Goal: Transaction & Acquisition: Book appointment/travel/reservation

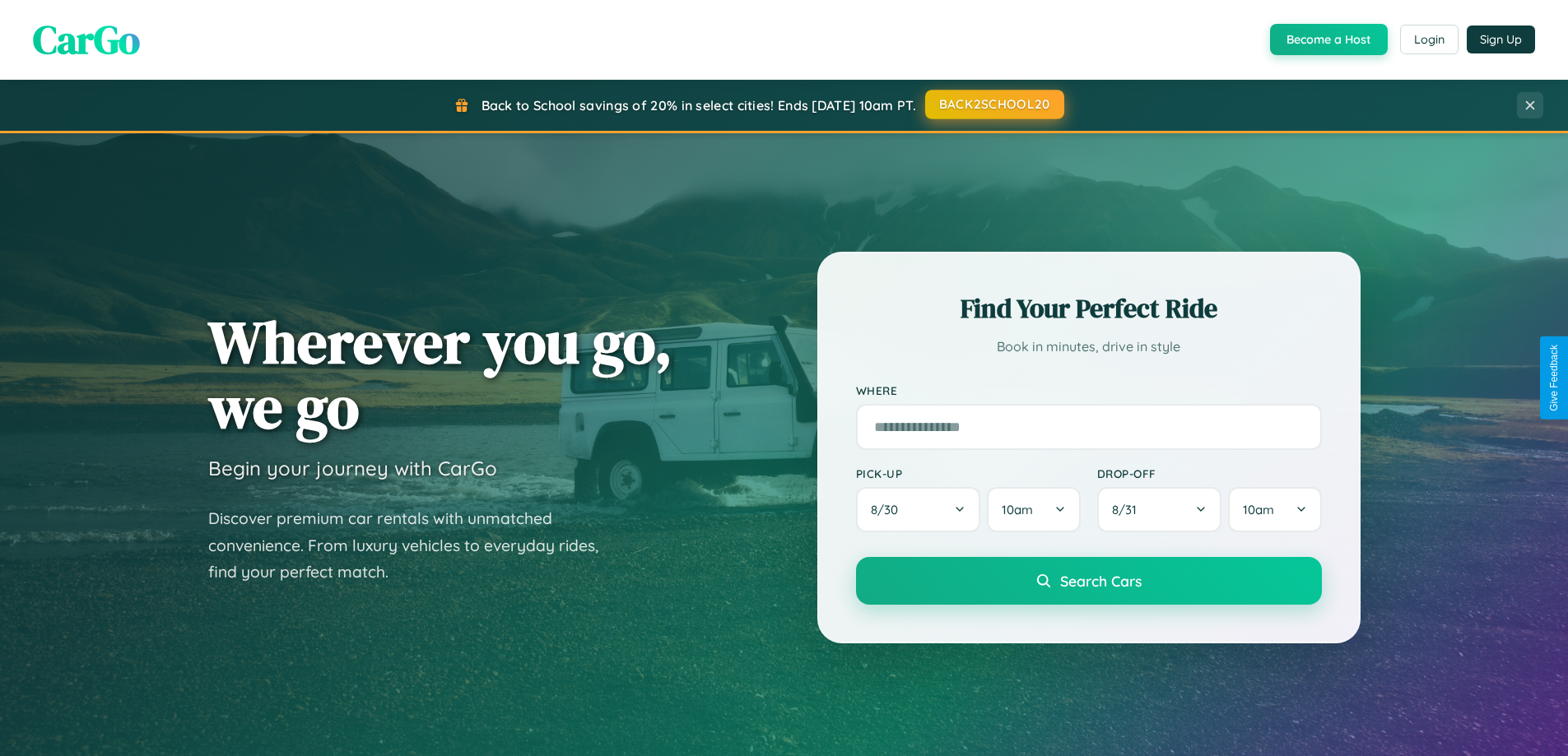
click at [994, 104] on button "BACK2SCHOOL20" at bounding box center [996, 104] width 139 height 30
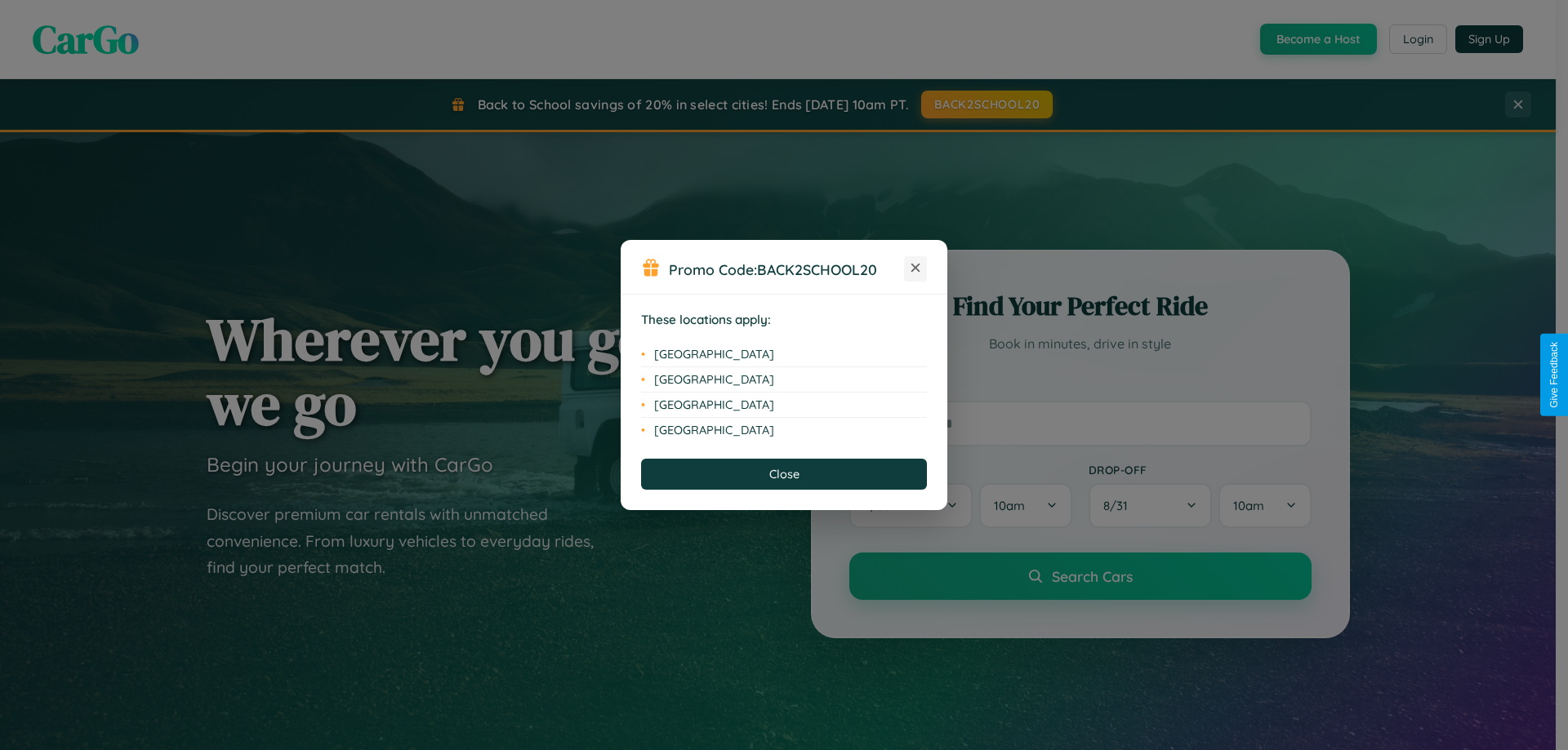
click at [916, 269] on icon at bounding box center [916, 269] width 9 height 9
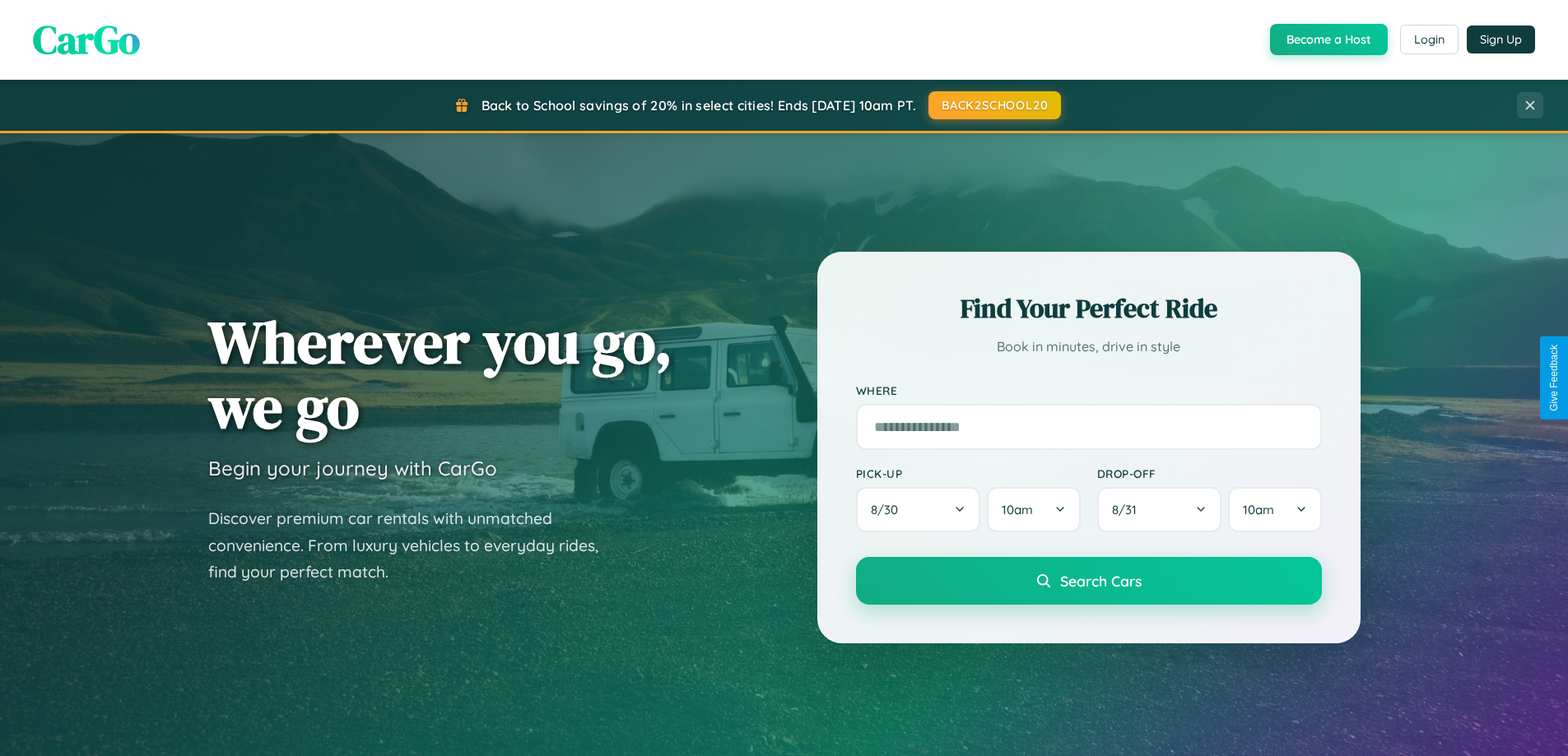
scroll to position [709, 0]
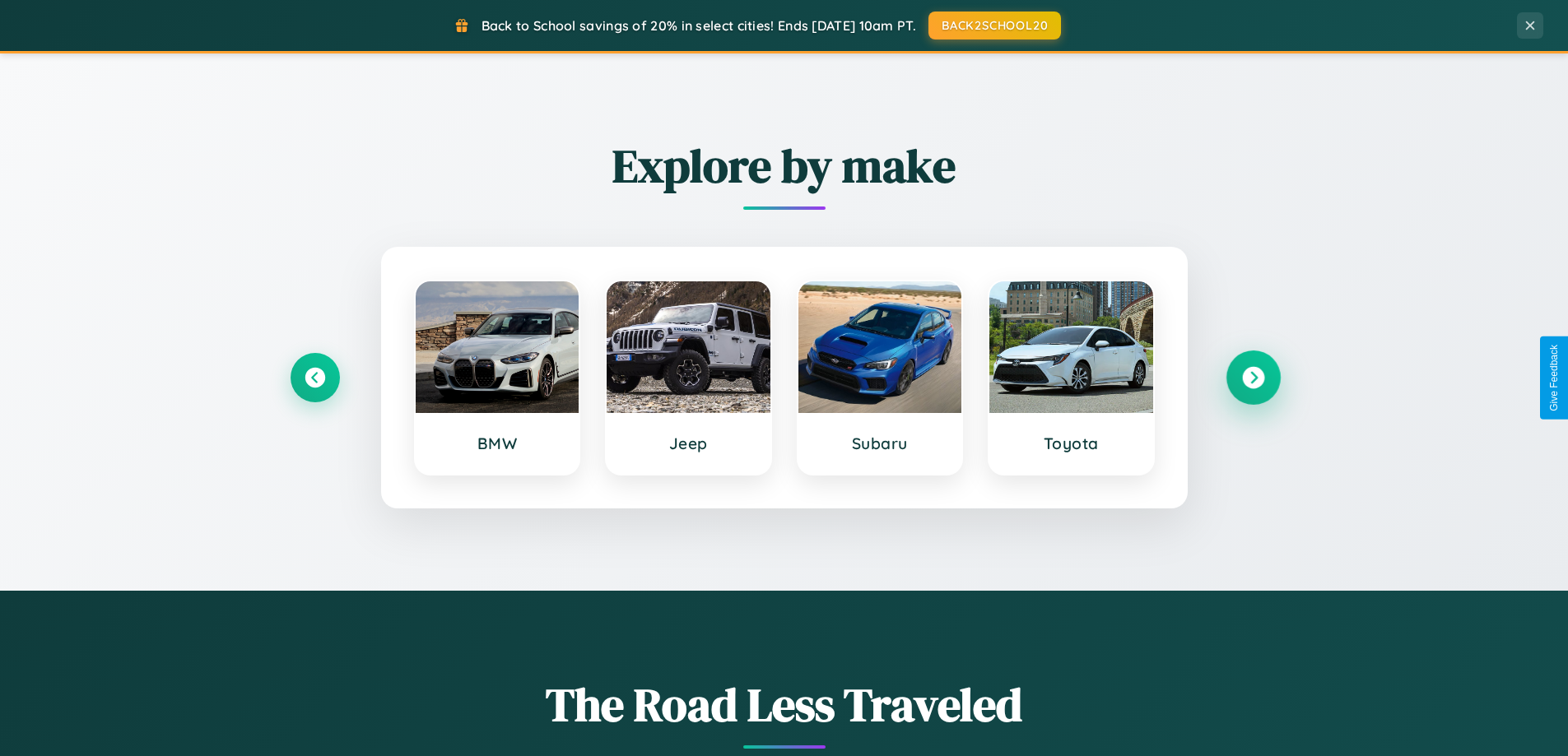
click at [1253, 378] on icon at bounding box center [1253, 378] width 23 height 23
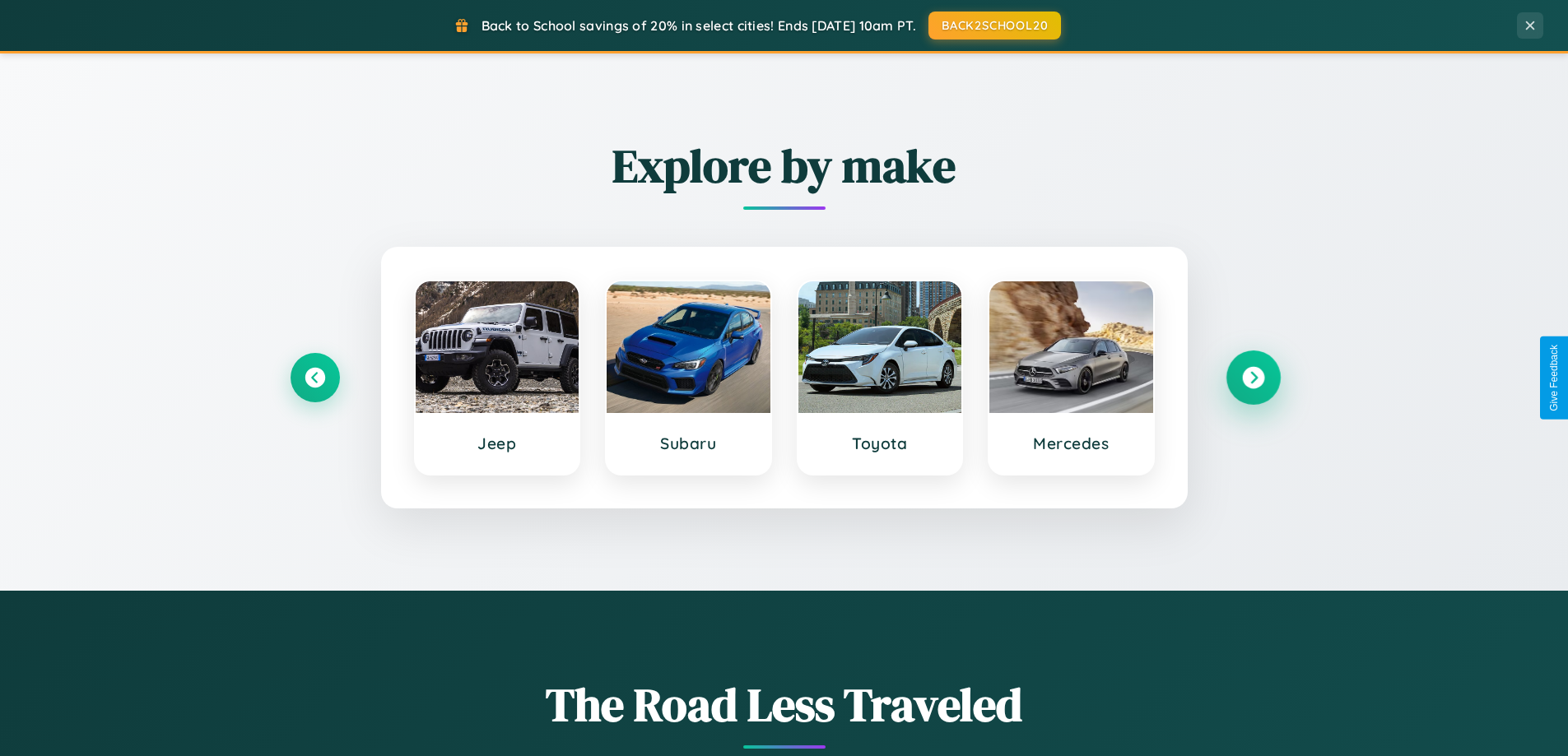
click at [1253, 378] on icon at bounding box center [1253, 378] width 23 height 23
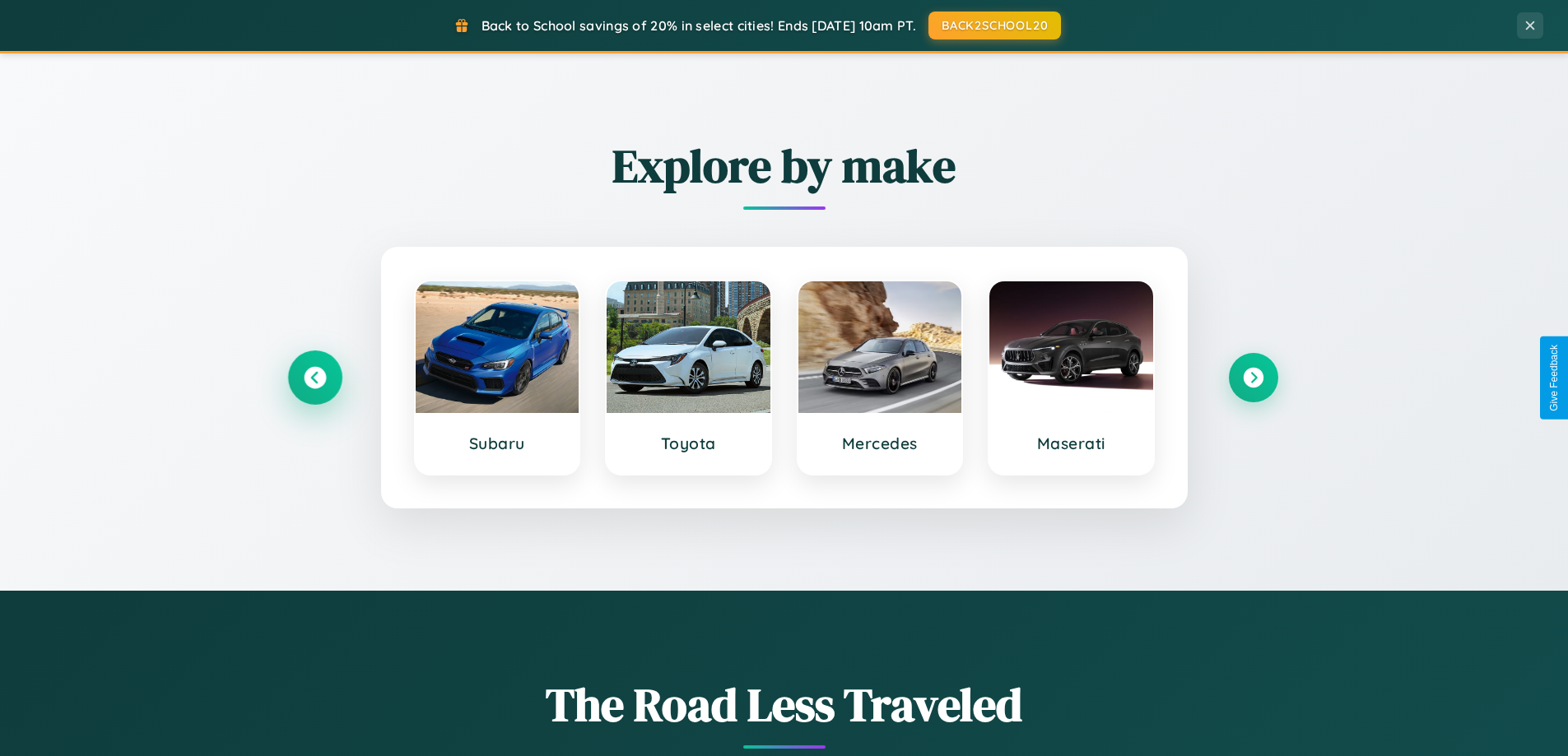
click at [314, 378] on icon at bounding box center [314, 378] width 23 height 23
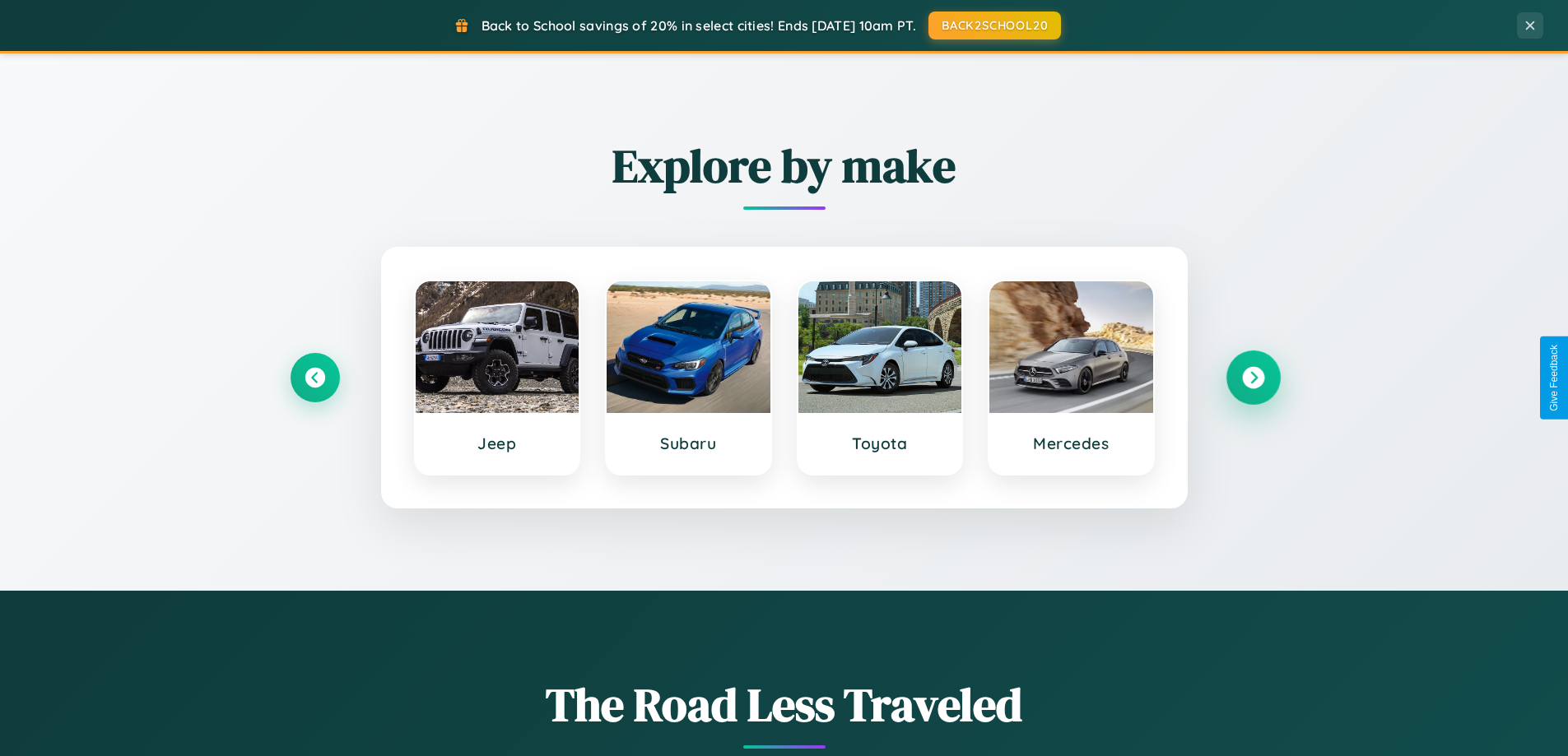
click at [1253, 378] on icon at bounding box center [1253, 378] width 23 height 23
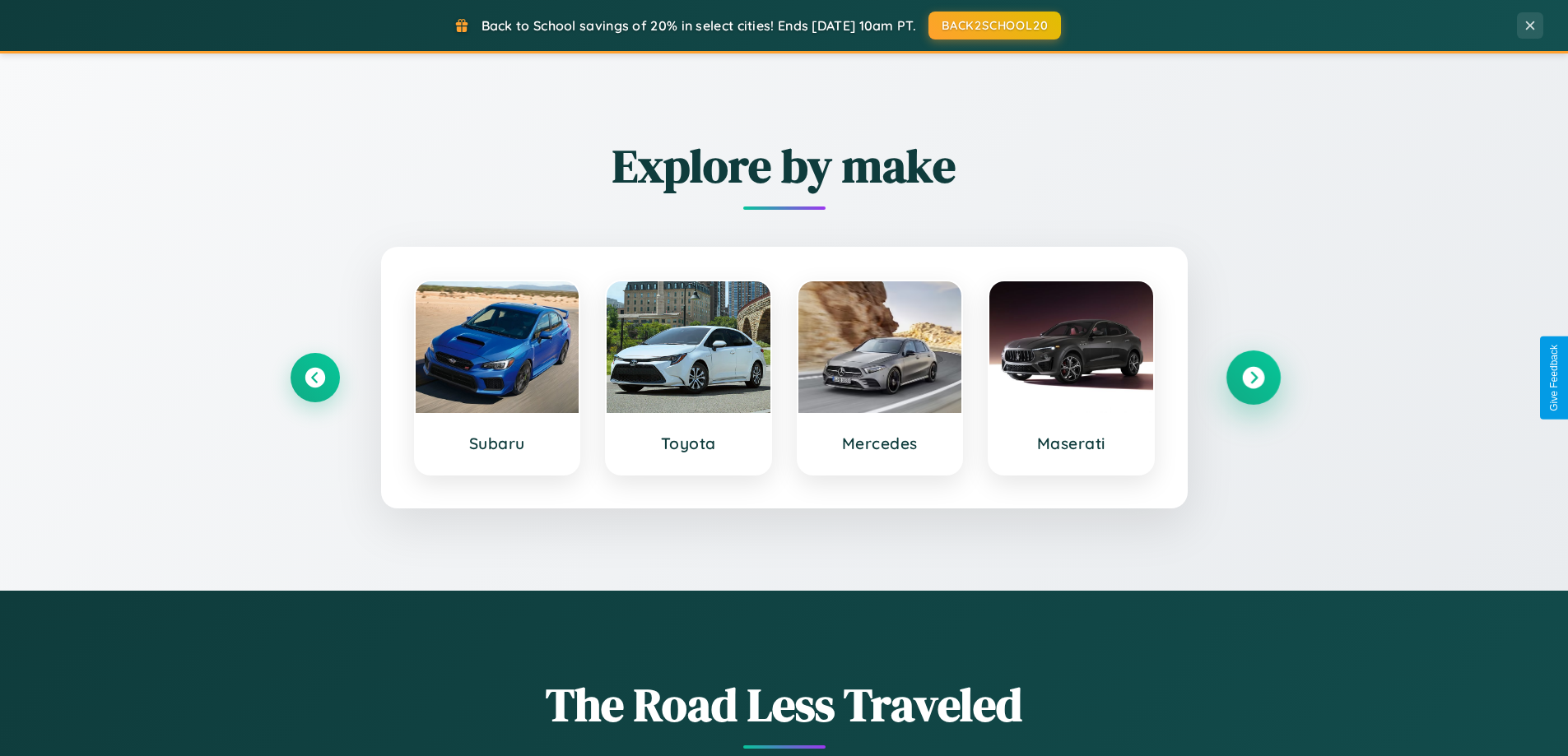
click at [1253, 378] on icon at bounding box center [1253, 378] width 23 height 23
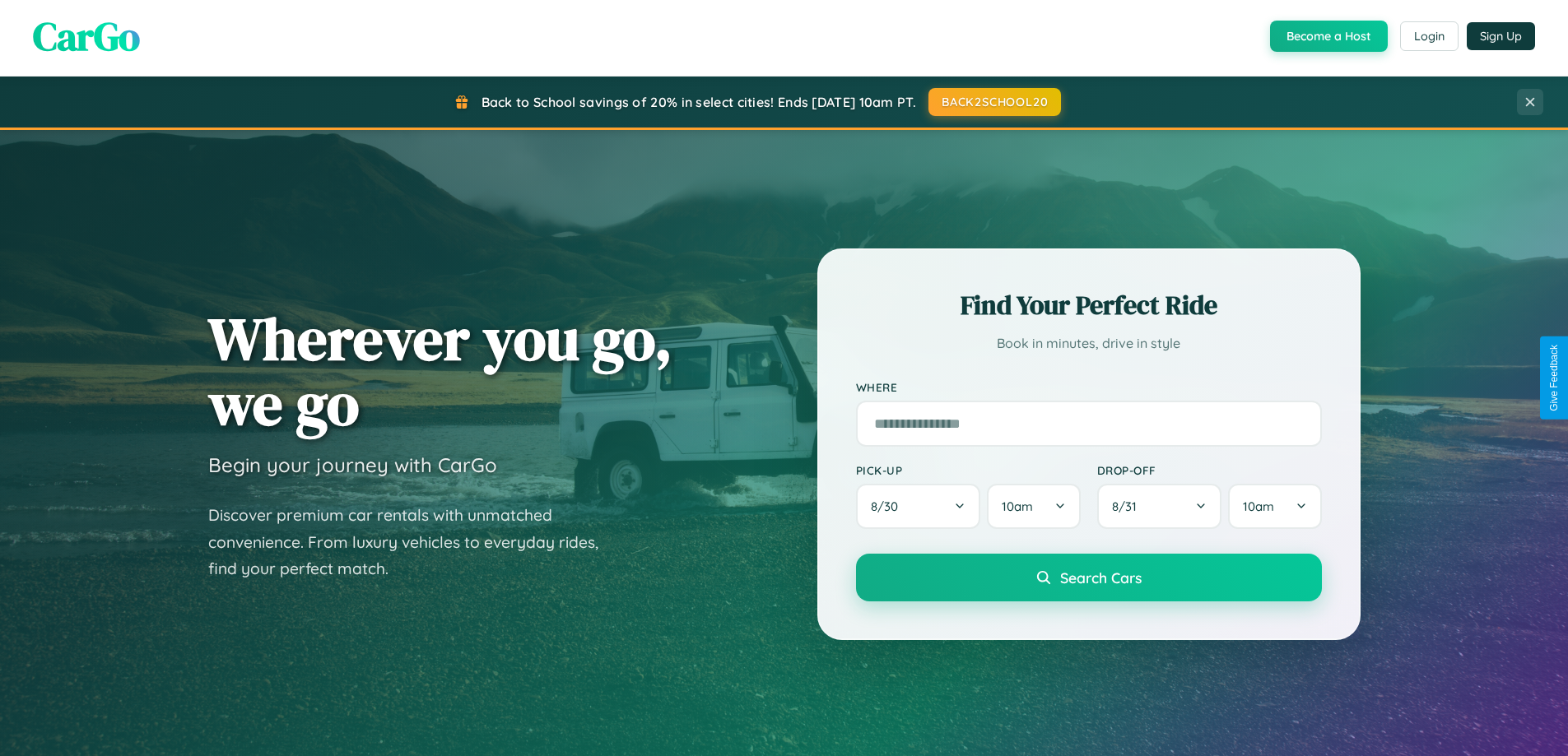
scroll to position [0, 0]
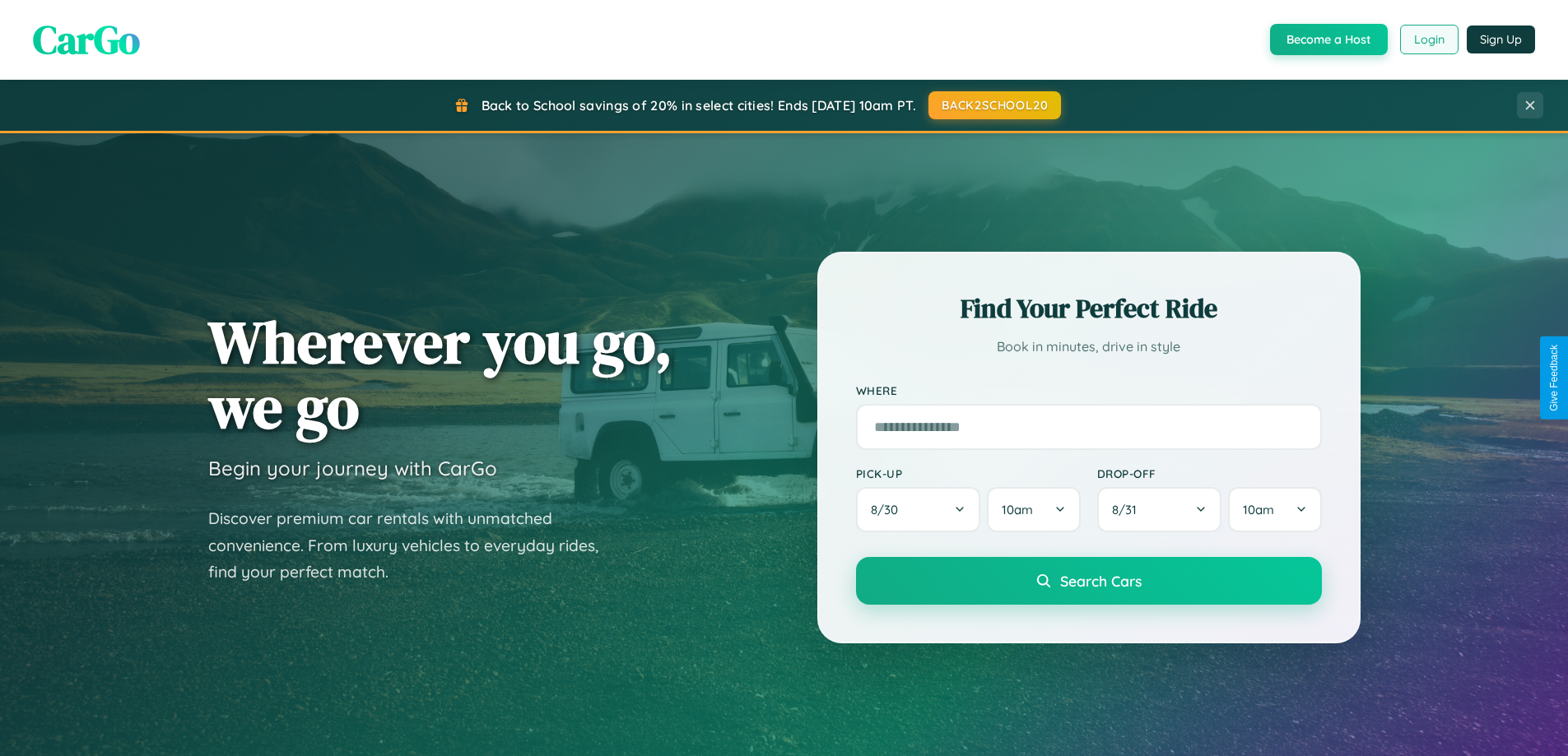
click at [1429, 40] on button "Login" at bounding box center [1429, 39] width 59 height 30
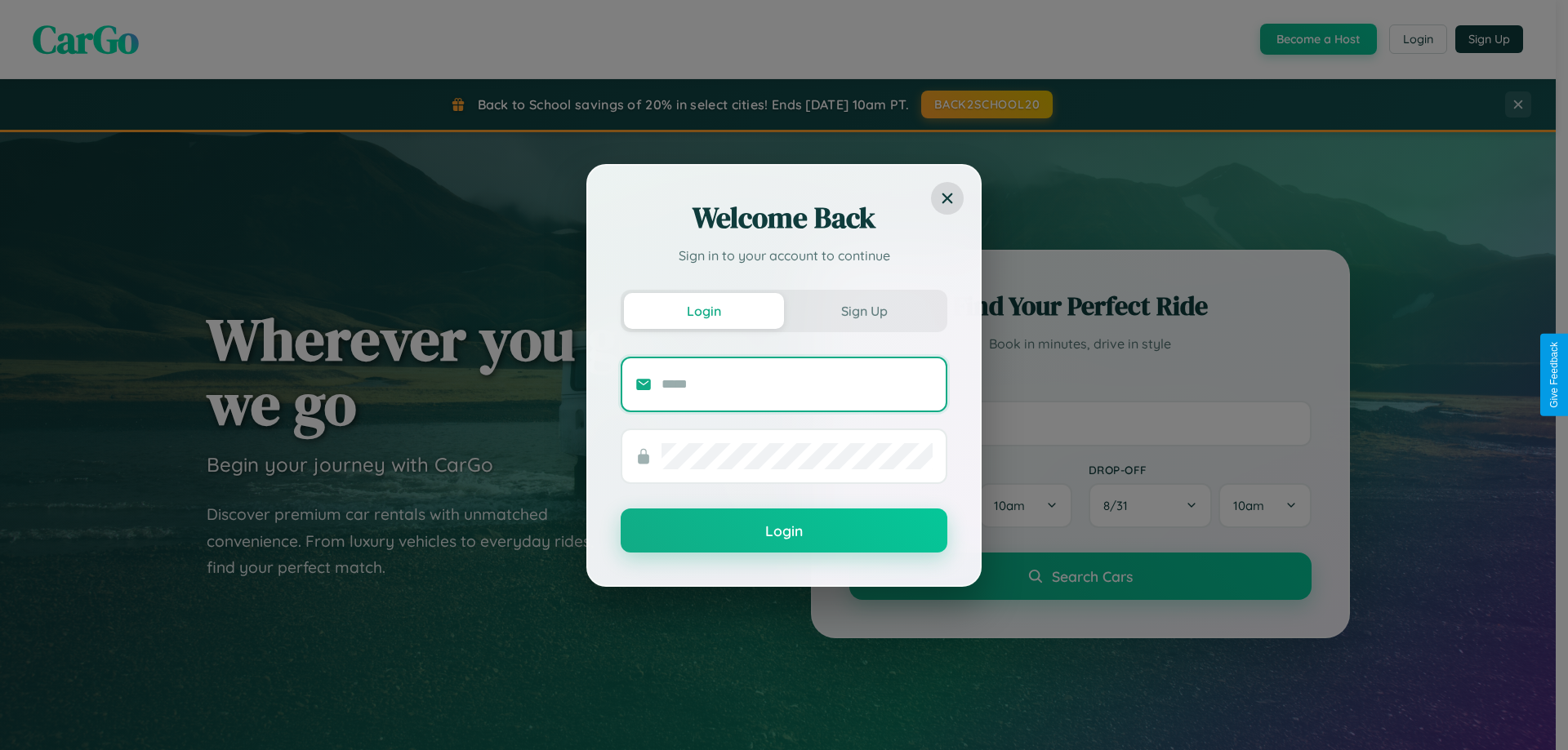
click at [797, 384] on input "text" at bounding box center [797, 384] width 271 height 26
type input "**********"
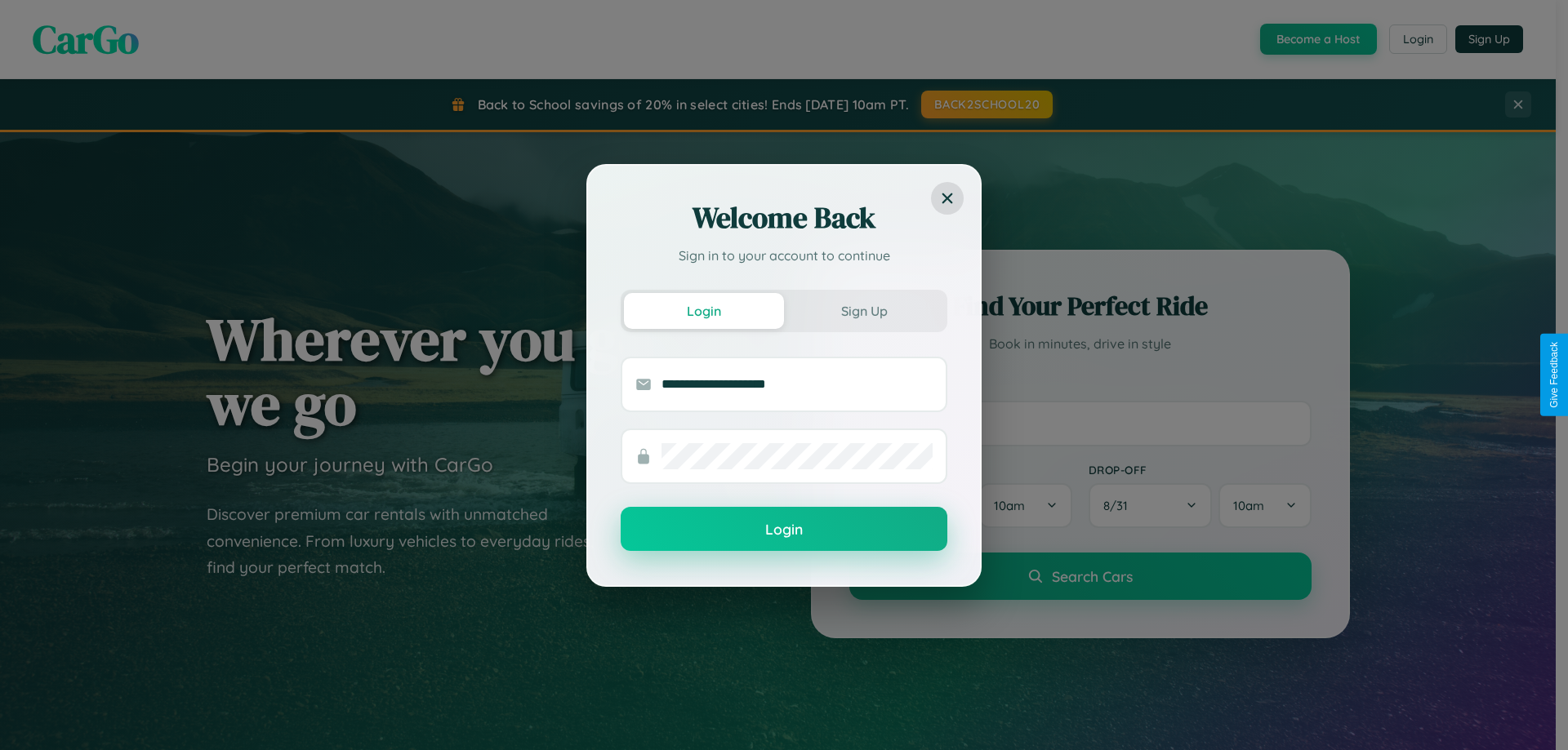
click at [784, 530] on button "Login" at bounding box center [784, 528] width 327 height 44
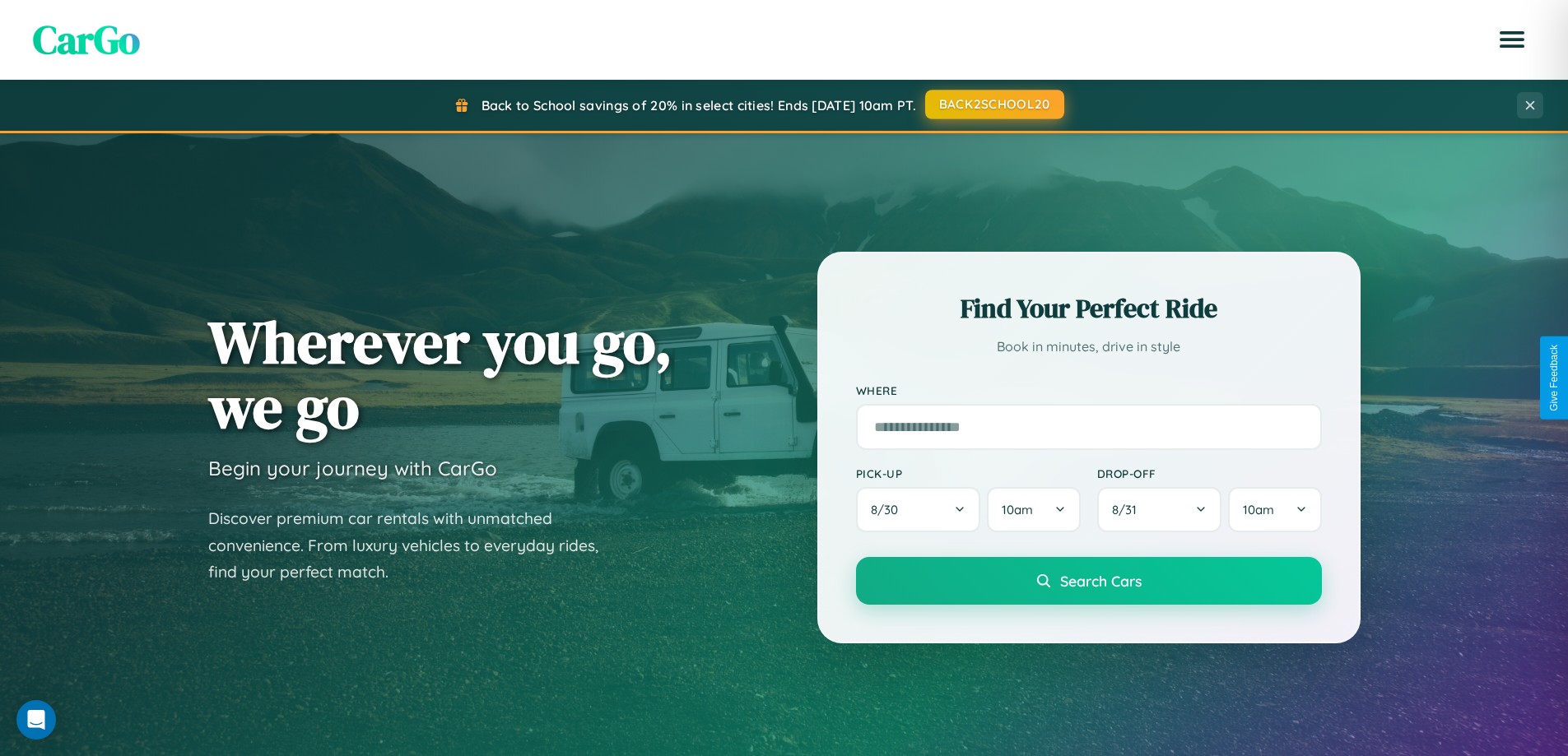
click at [994, 104] on button "BACK2SCHOOL20" at bounding box center [996, 104] width 139 height 30
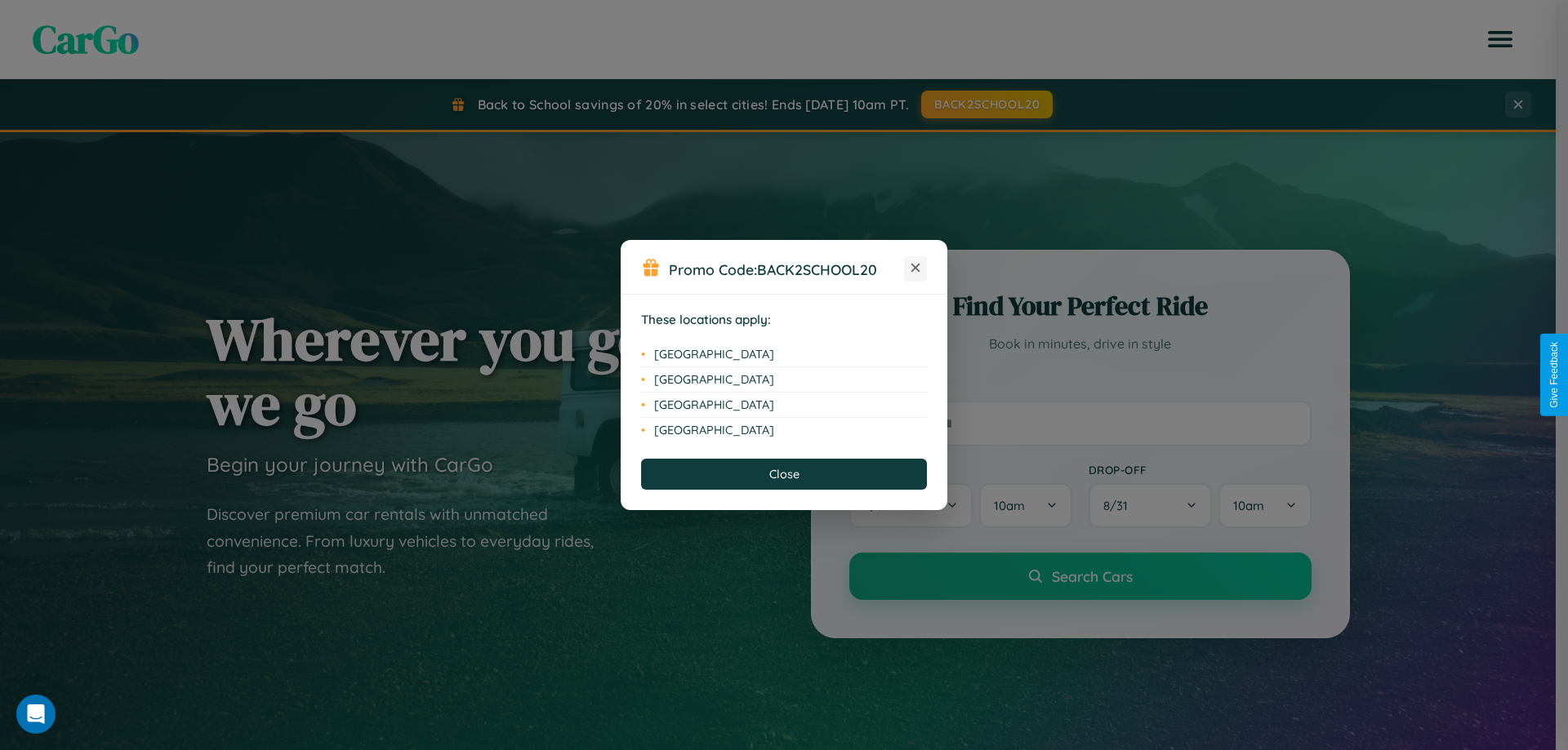
click at [916, 269] on icon at bounding box center [916, 269] width 9 height 9
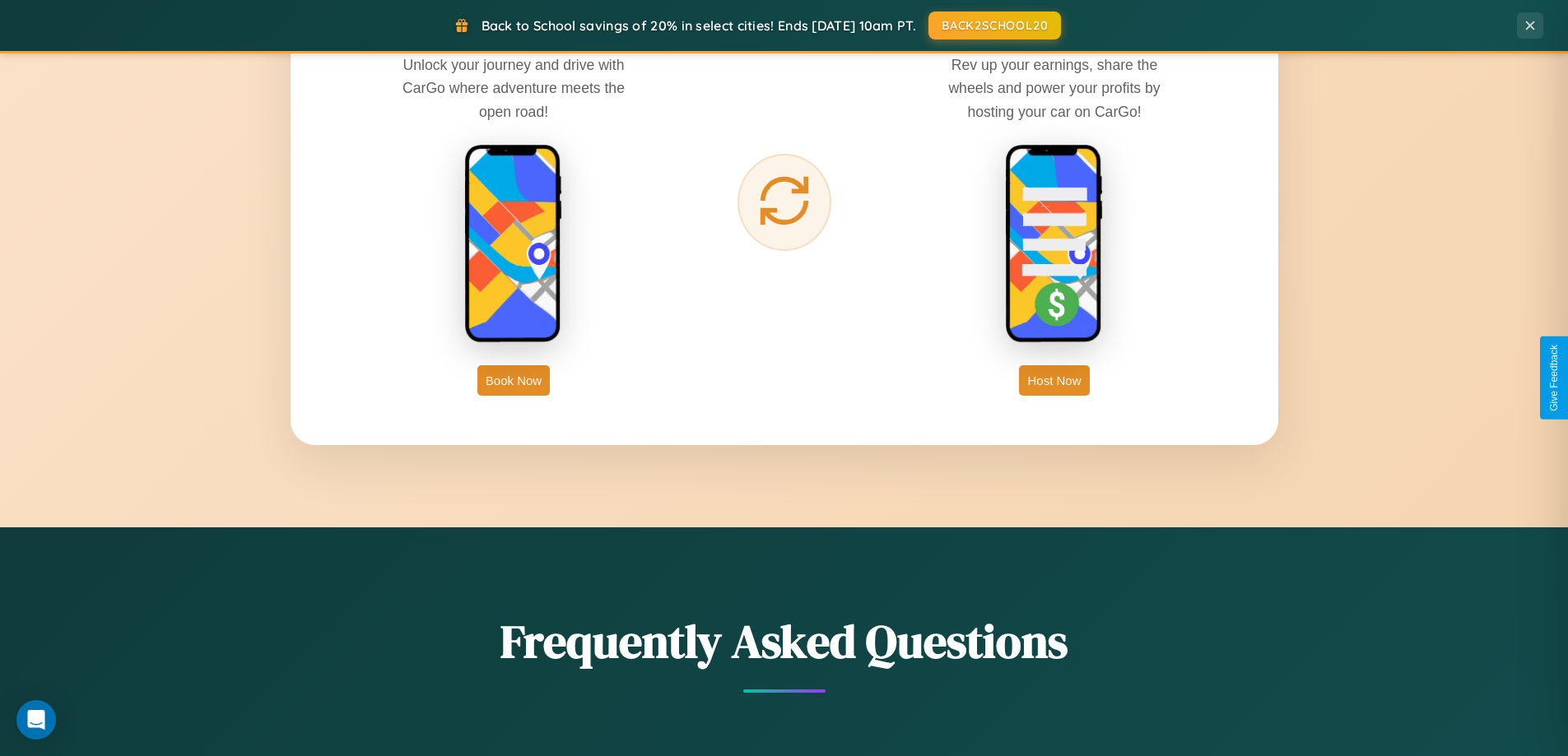
scroll to position [2644, 0]
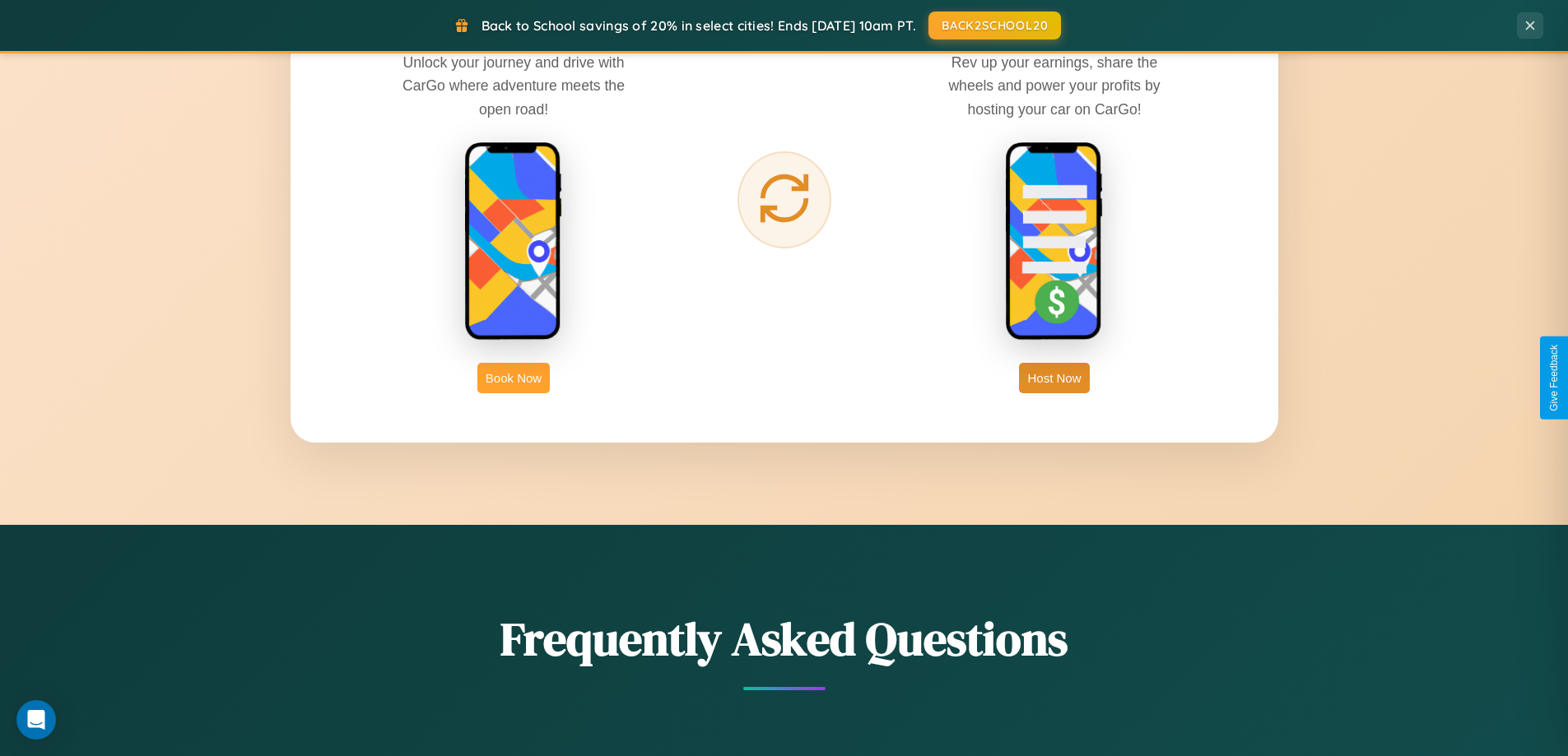
click at [514, 378] on button "Book Now" at bounding box center [514, 378] width 72 height 31
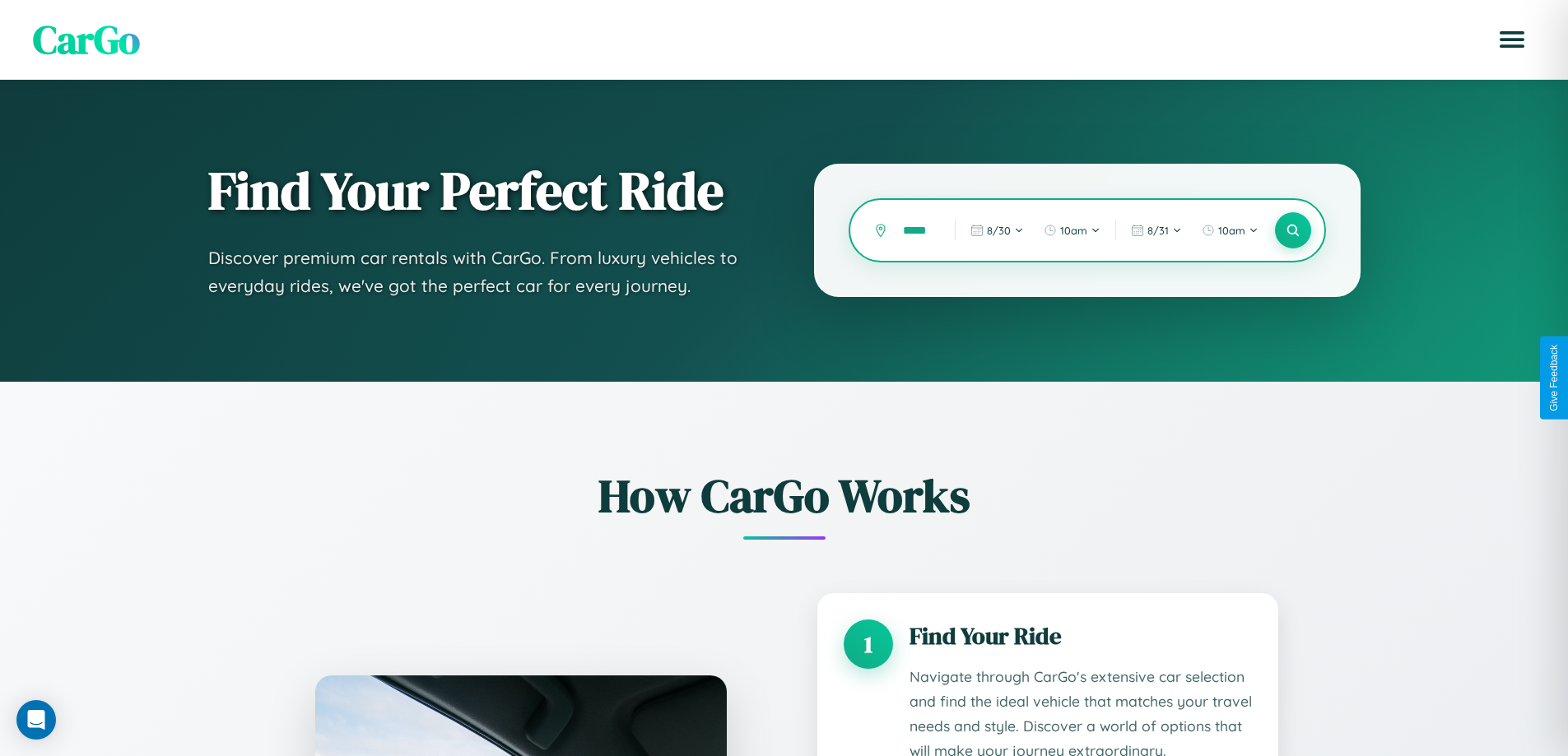
type input "******"
